Goal: Find specific page/section: Find specific page/section

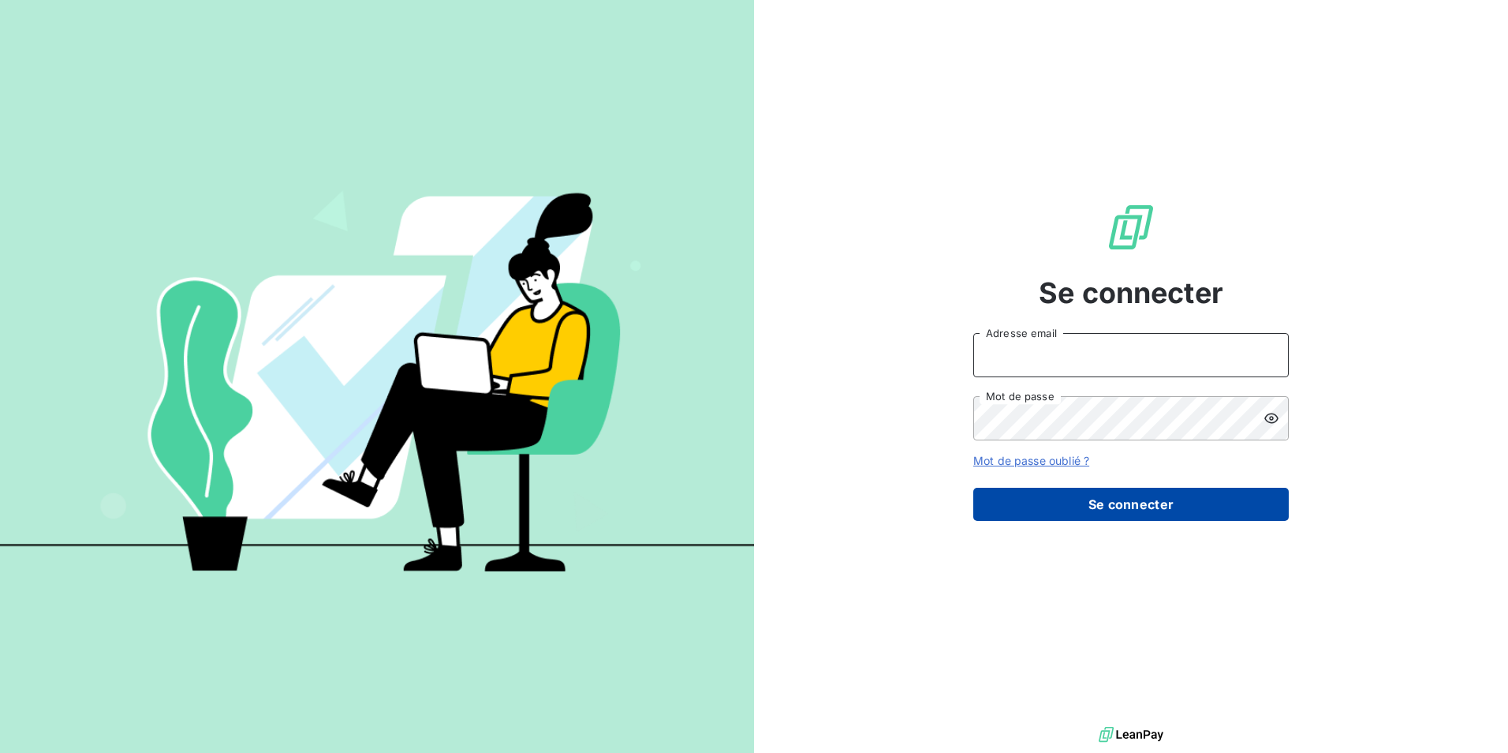
type input "[EMAIL_ADDRESS][PERSON_NAME][DOMAIN_NAME]"
click at [1099, 495] on button "Se connecter" at bounding box center [1132, 504] width 316 height 33
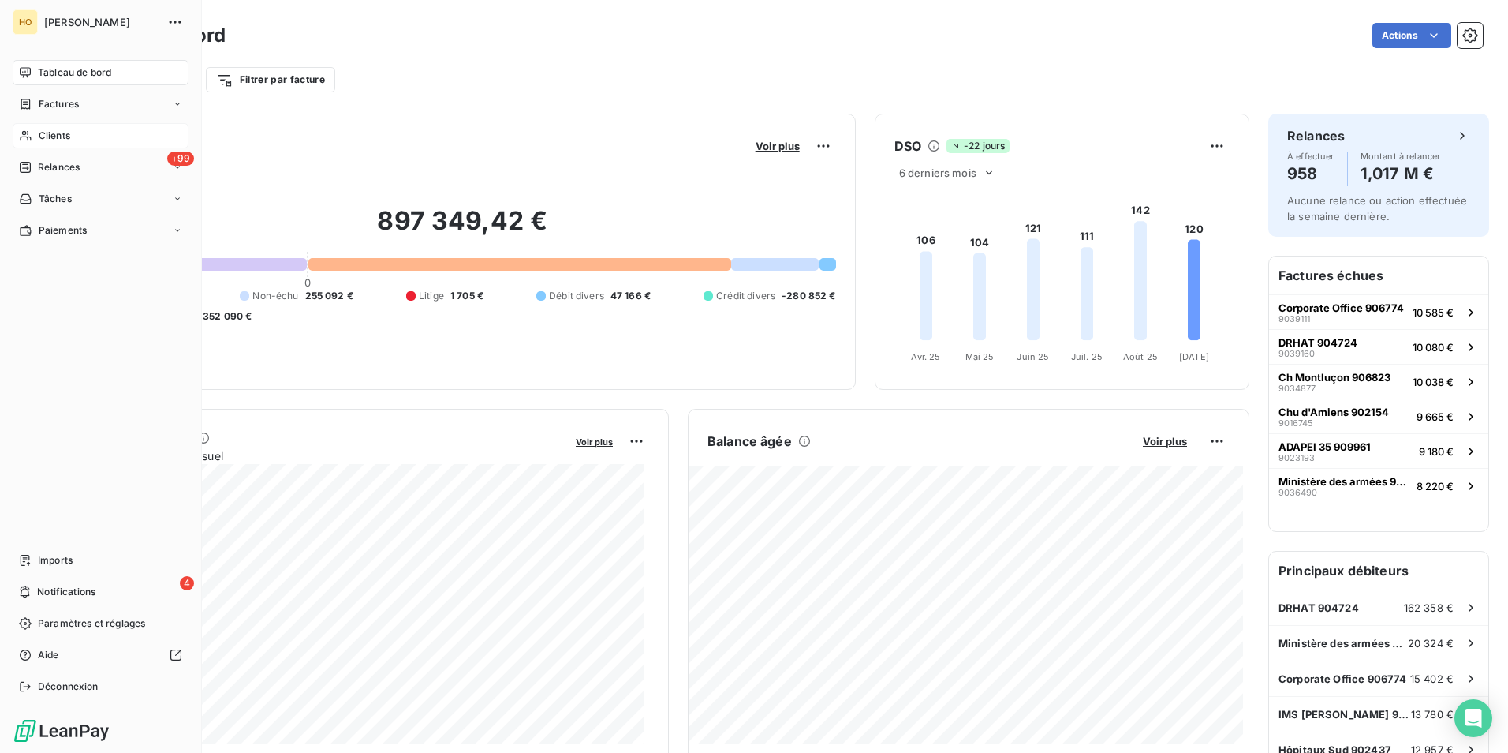
click at [27, 134] on icon at bounding box center [25, 135] width 13 height 13
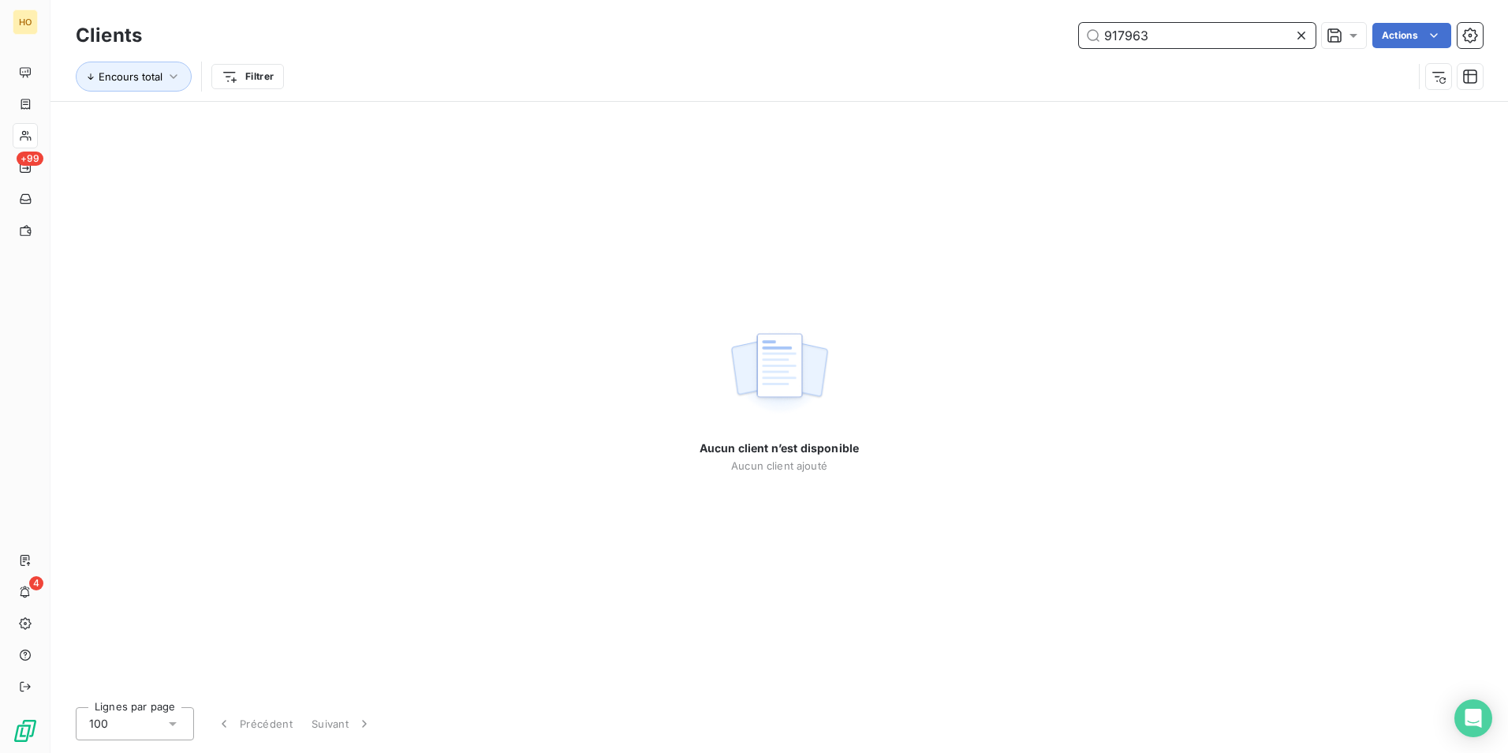
drag, startPoint x: 1194, startPoint y: 37, endPoint x: 1086, endPoint y: 24, distance: 108.8
click at [1086, 24] on input "917963" at bounding box center [1197, 35] width 237 height 25
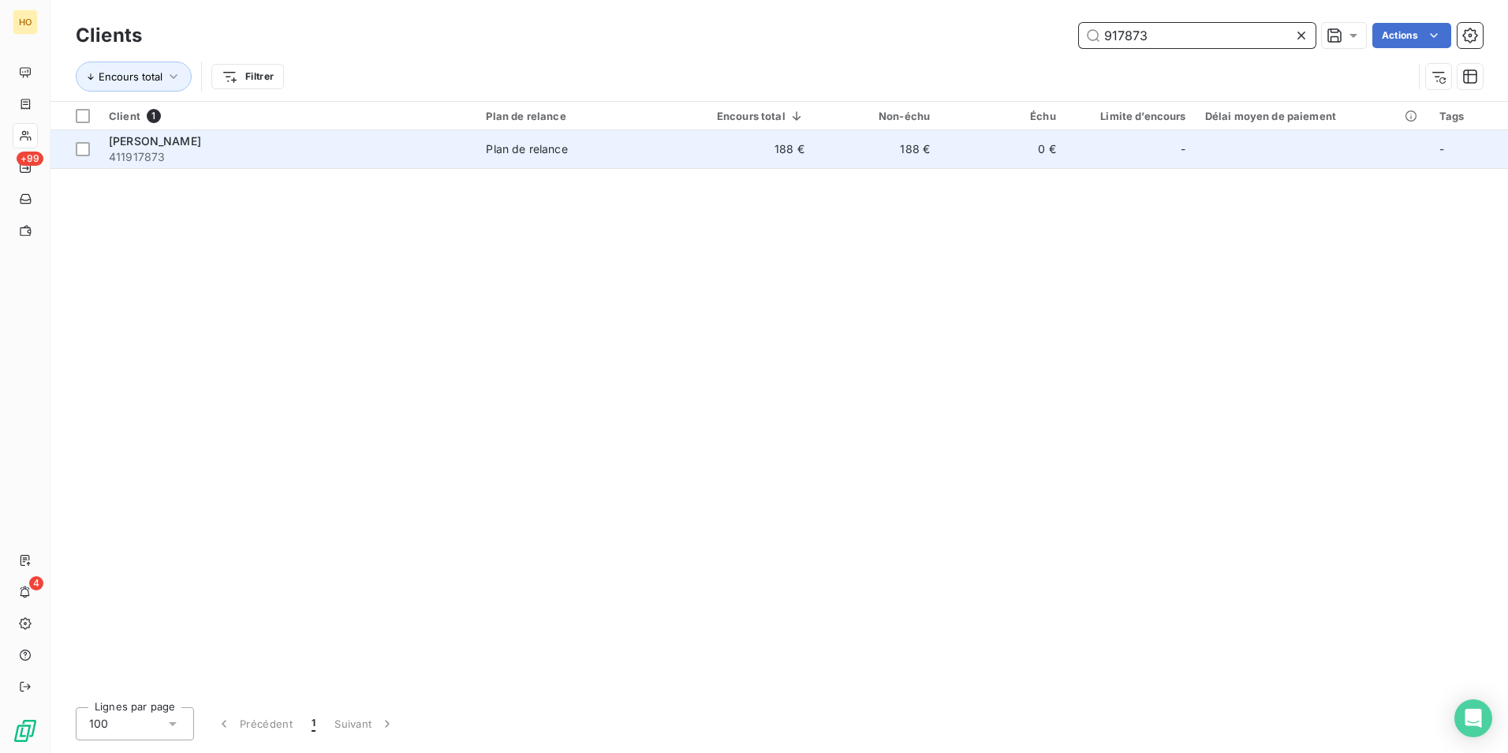
type input "917873"
click at [906, 149] on td "188 €" at bounding box center [876, 149] width 125 height 38
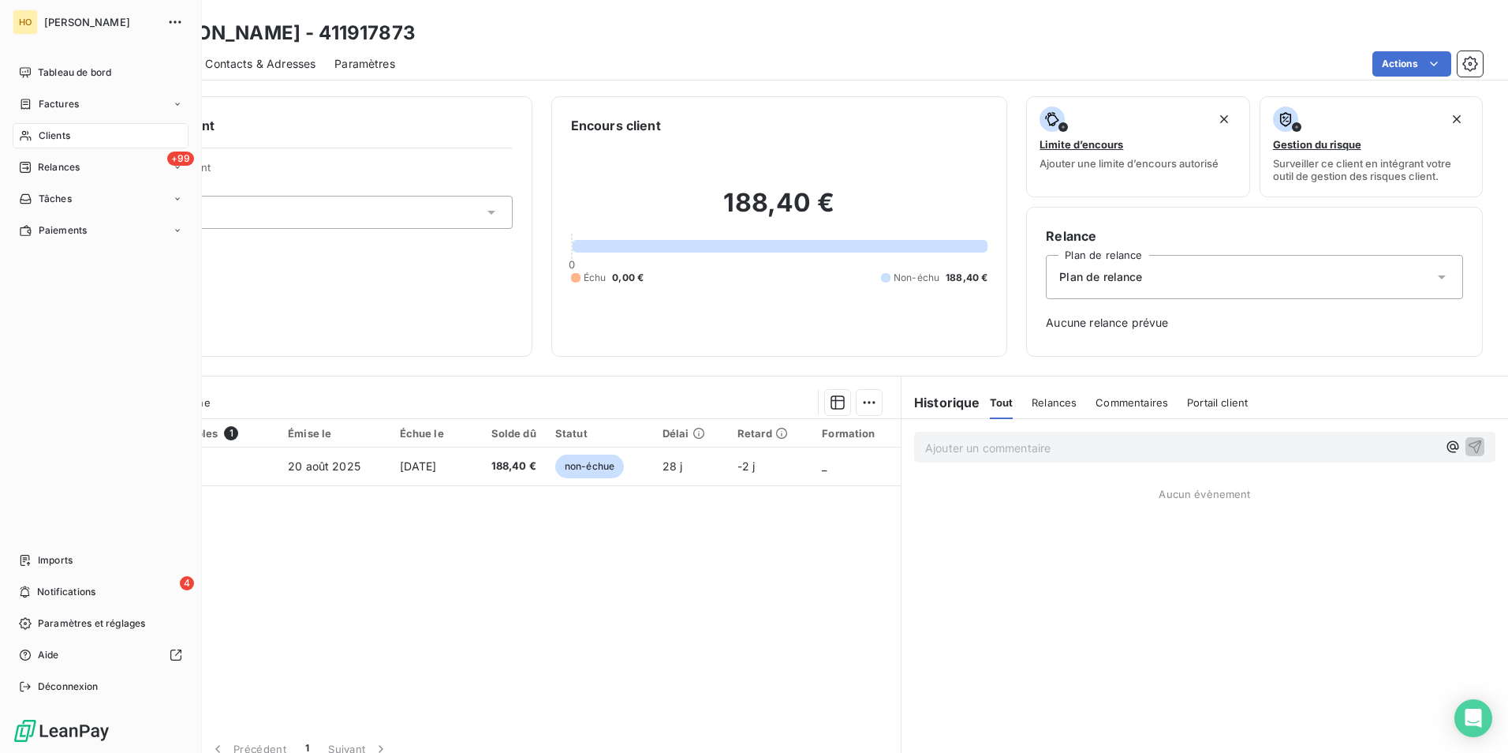
click at [47, 138] on span "Clients" at bounding box center [55, 136] width 32 height 14
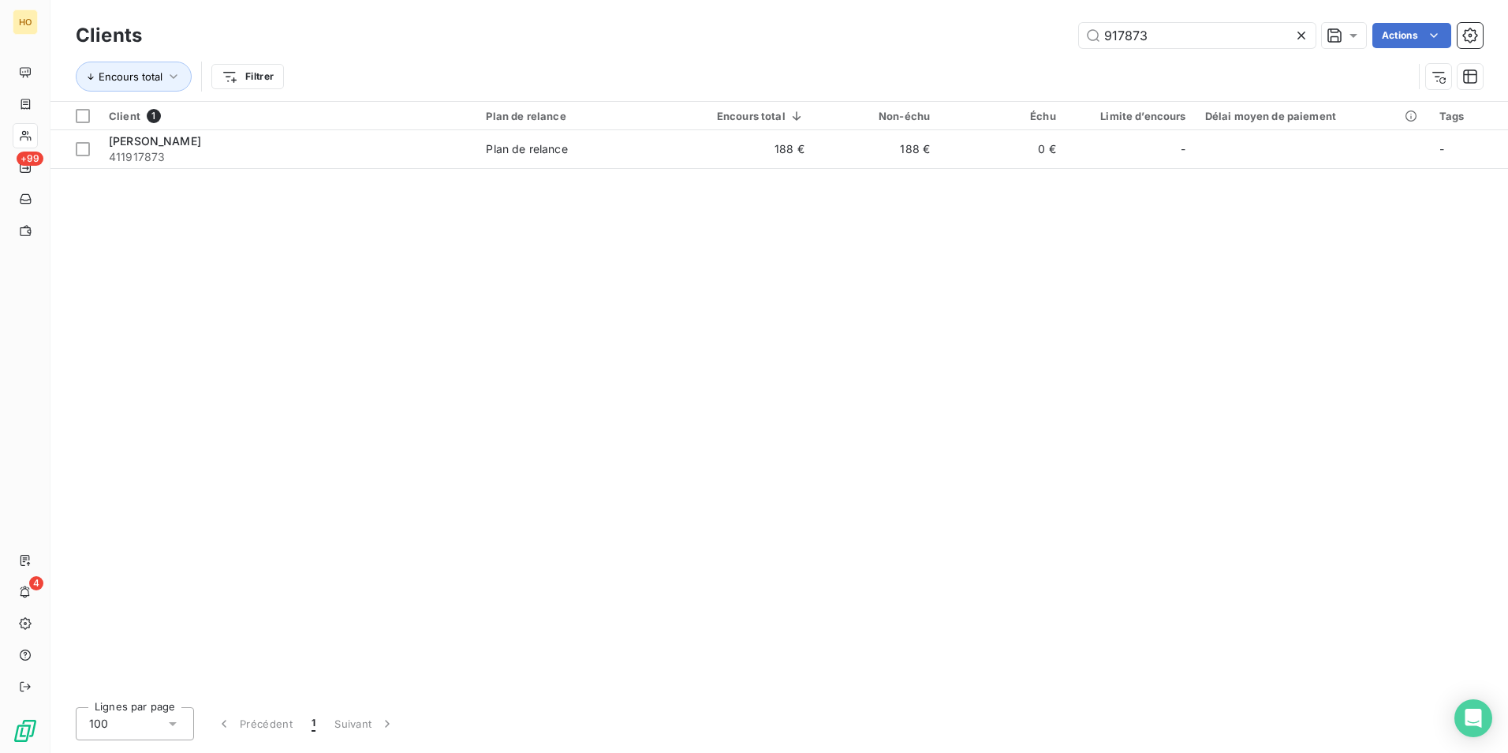
drag, startPoint x: 1157, startPoint y: 36, endPoint x: 772, endPoint y: 26, distance: 384.3
click at [772, 26] on div "917873 Actions" at bounding box center [822, 35] width 1322 height 25
type input "911948"
